Goal: Task Accomplishment & Management: Manage account settings

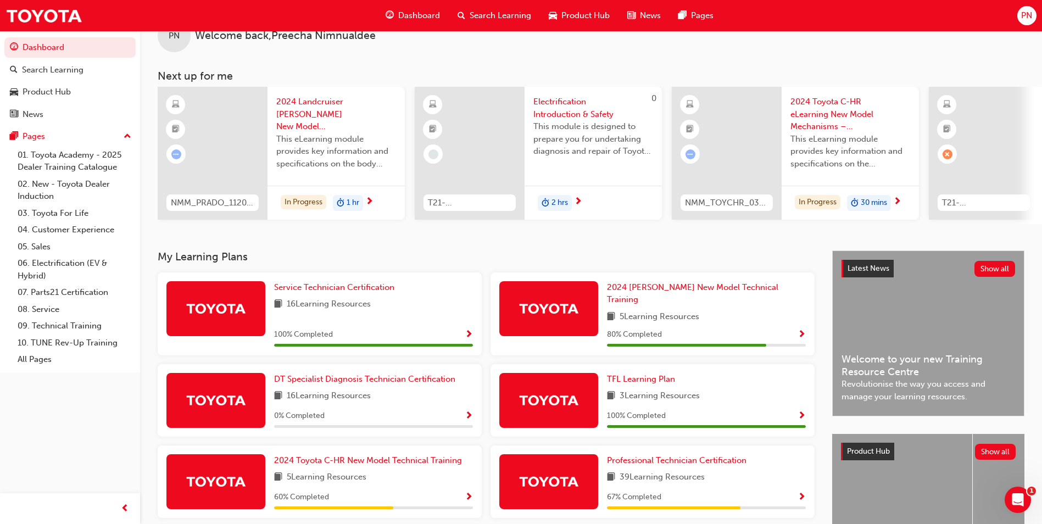
scroll to position [55, 0]
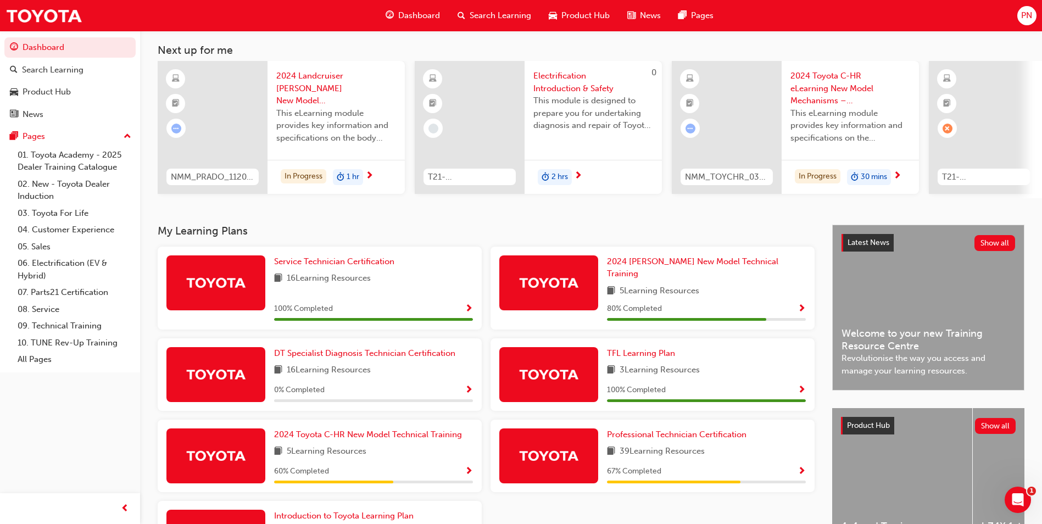
click at [1022, 14] on span "PN" at bounding box center [1026, 15] width 11 height 13
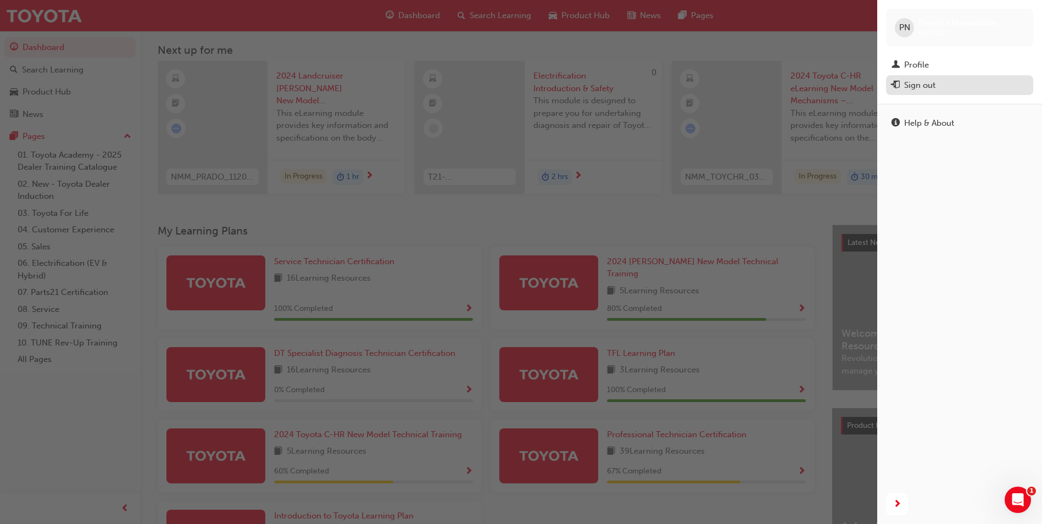
click at [920, 85] on div "Sign out" at bounding box center [919, 85] width 31 height 13
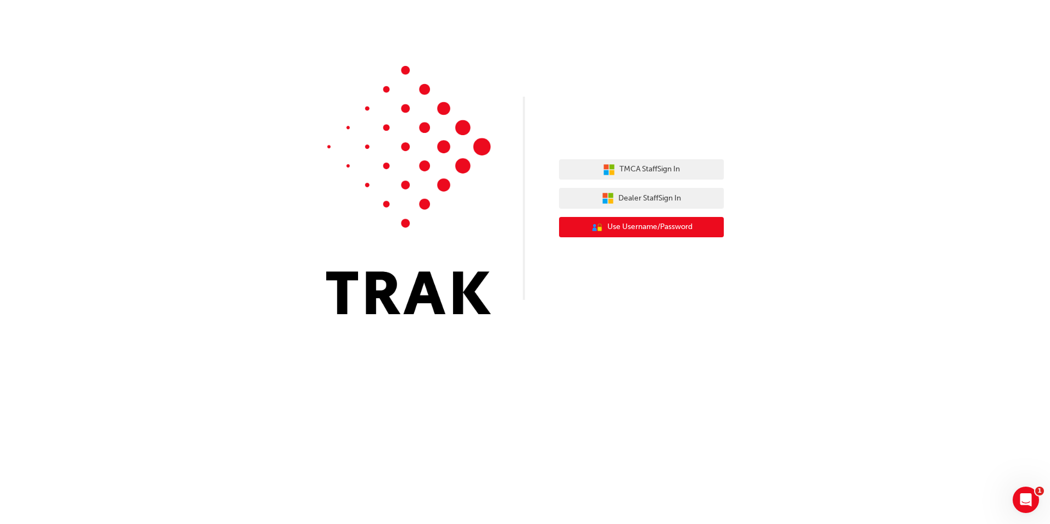
click at [675, 228] on span "Use Username/Password" at bounding box center [649, 227] width 85 height 13
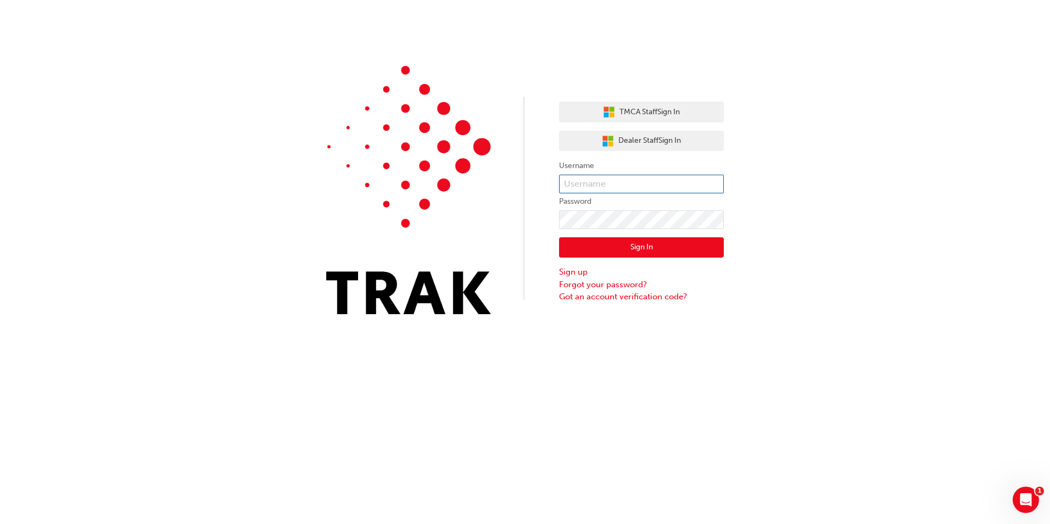
click at [638, 187] on input "text" at bounding box center [641, 184] width 165 height 19
type input "j"
type input "Jayden.Tran1"
click button "Sign In" at bounding box center [641, 247] width 165 height 21
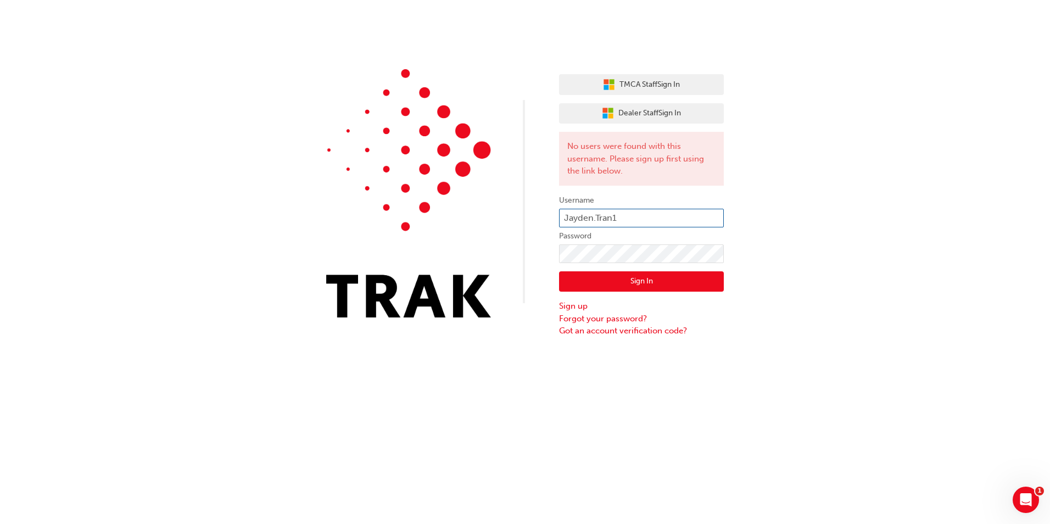
click at [677, 225] on input "Jayden.Tran1" at bounding box center [641, 218] width 165 height 19
click at [634, 214] on input "Jayden.Tran1" at bounding box center [641, 218] width 165 height 19
click at [614, 276] on button "Sign In" at bounding box center [641, 281] width 165 height 21
click at [633, 219] on input "Jayden.Tran1" at bounding box center [641, 218] width 165 height 19
type input "Jayden.Tran"
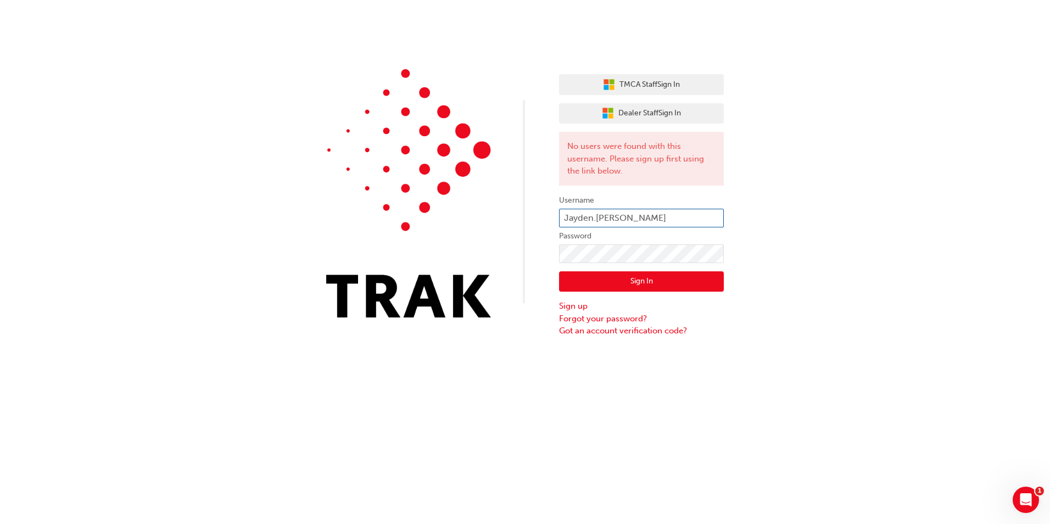
click button "Sign In" at bounding box center [641, 281] width 165 height 21
click at [633, 219] on input "Jayden.Tran" at bounding box center [641, 218] width 165 height 19
type input "Jayden.tran1"
click at [623, 283] on button "Sign In" at bounding box center [641, 281] width 165 height 21
click at [635, 221] on input "Jayden.tran1" at bounding box center [641, 218] width 165 height 19
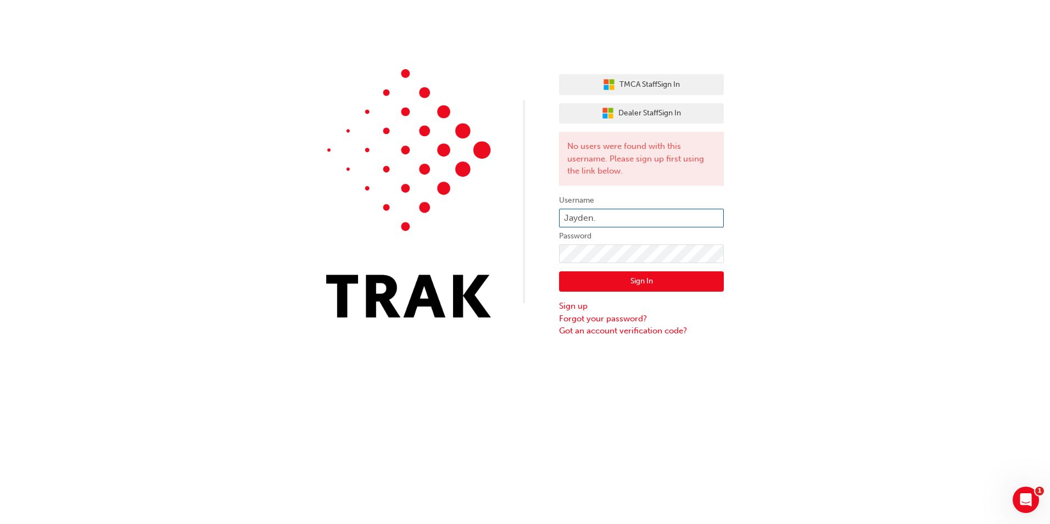
type input "Jayden.Tran1"
click button "Sign In" at bounding box center [641, 281] width 165 height 21
drag, startPoint x: 565, startPoint y: 218, endPoint x: 572, endPoint y: 218, distance: 7.1
click at [565, 218] on input "Jayden.Tran1" at bounding box center [641, 218] width 165 height 19
click at [623, 217] on input "Jayden.Tran1" at bounding box center [641, 218] width 165 height 19
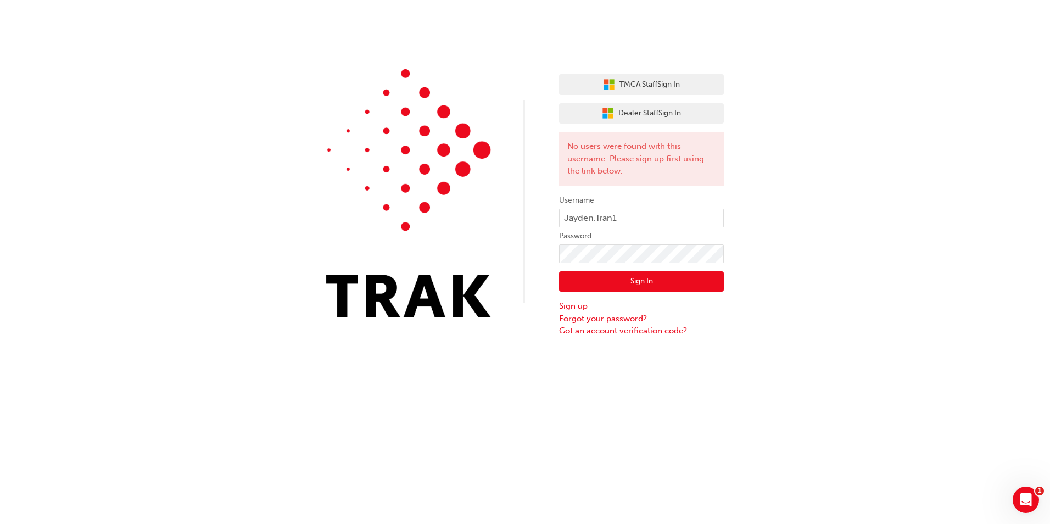
click at [839, 205] on div "TMCA Staff Sign In Dealer Staff Sign In No users were found with this username.…" at bounding box center [525, 168] width 1050 height 337
click at [624, 211] on input "Jayden.Tran1" at bounding box center [641, 218] width 165 height 19
type input "Jayden.Tran2"
click button "Sign In" at bounding box center [641, 281] width 165 height 21
click at [735, 271] on div "TMCA Staff Sign In Dealer Staff Sign In No users were found with this username.…" at bounding box center [525, 168] width 1050 height 337
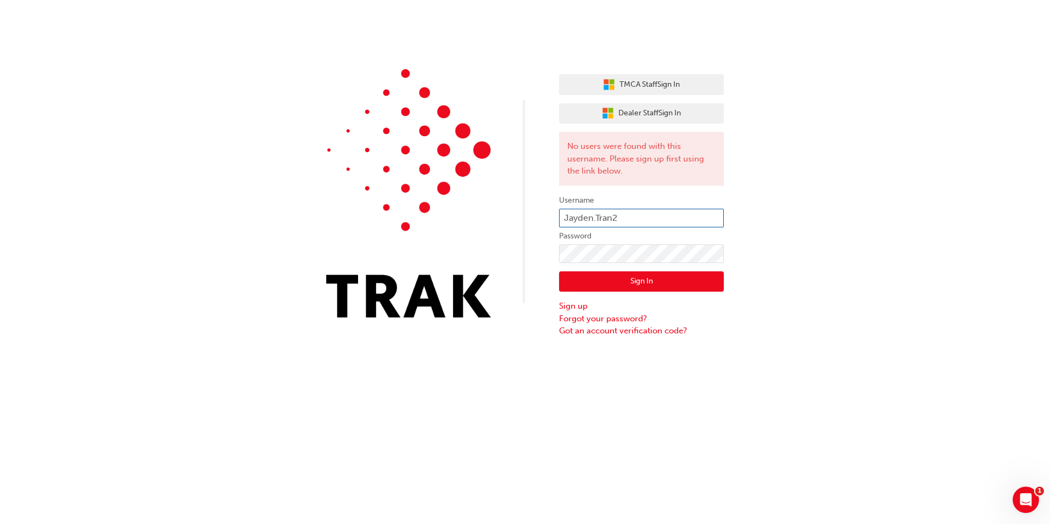
click at [658, 216] on input "Jayden.Tran2" at bounding box center [641, 218] width 165 height 19
type input "Jayden.Tran1"
click at [679, 284] on button "Sign In" at bounding box center [641, 281] width 165 height 21
click at [748, 236] on div "TMCA Staff Sign In Dealer Staff Sign In No users were found with this username.…" at bounding box center [525, 168] width 1050 height 337
